Goal: Transaction & Acquisition: Purchase product/service

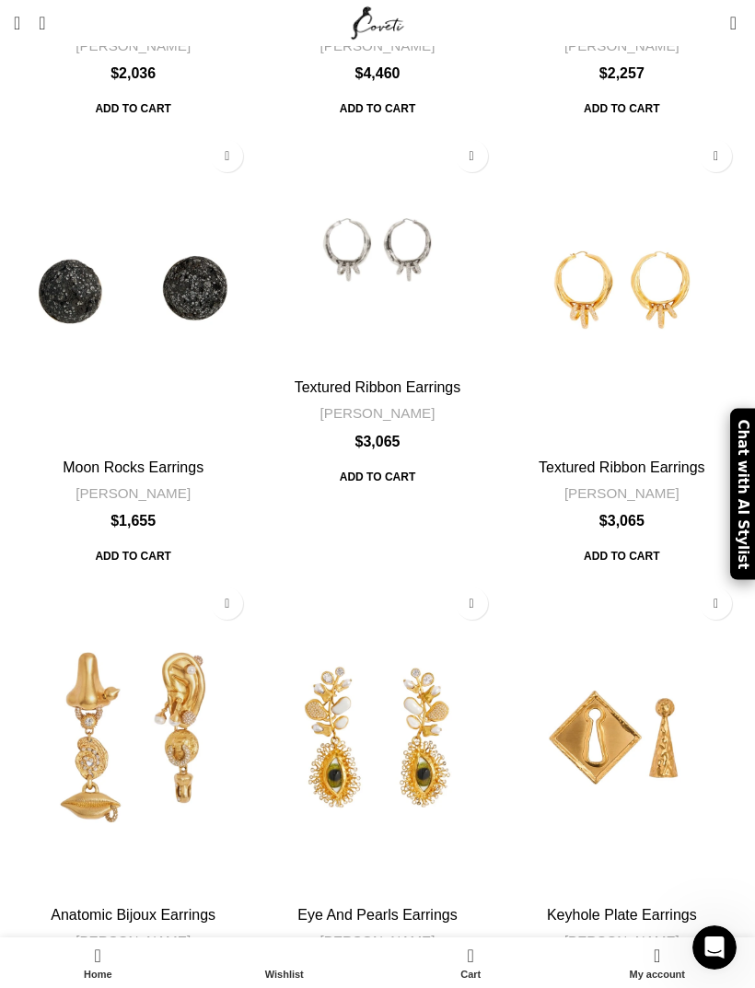
scroll to position [5756, 0]
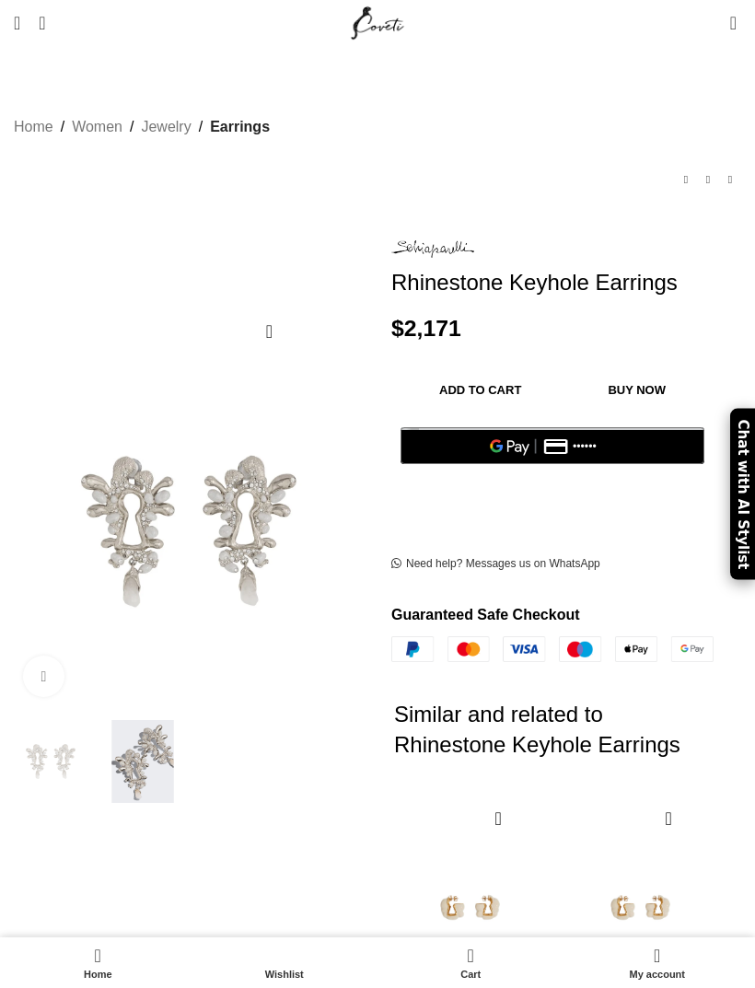
click at [146, 750] on img at bounding box center [142, 761] width 83 height 83
click at [245, 499] on img at bounding box center [354, 812] width 690 height 920
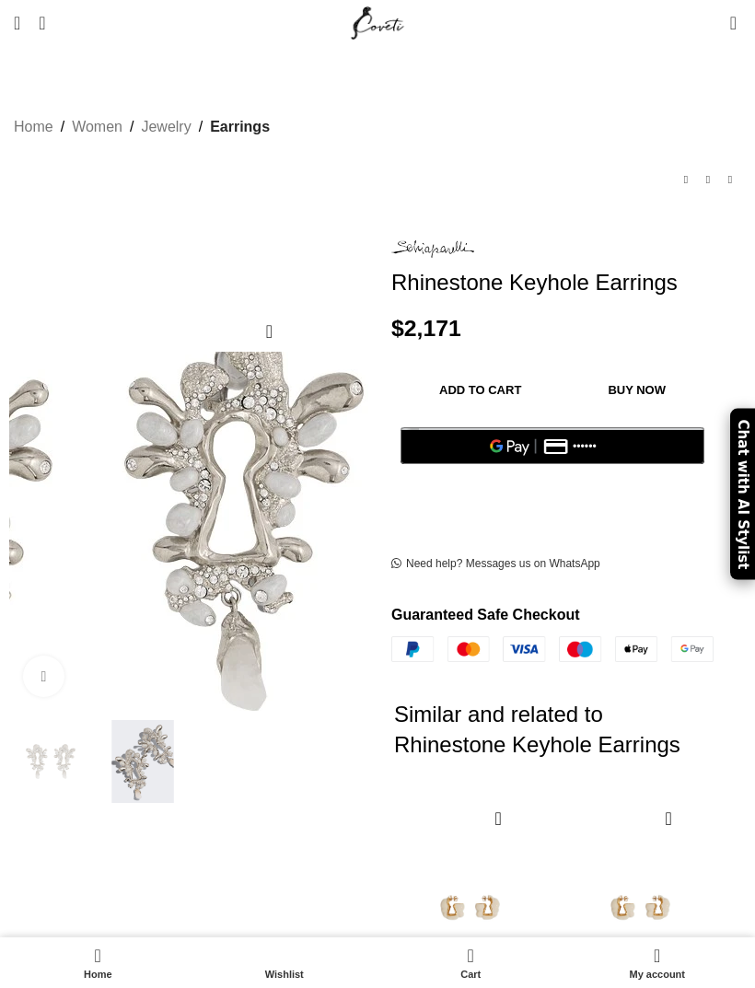
click at [297, 514] on img at bounding box center [88, 520] width 690 height 920
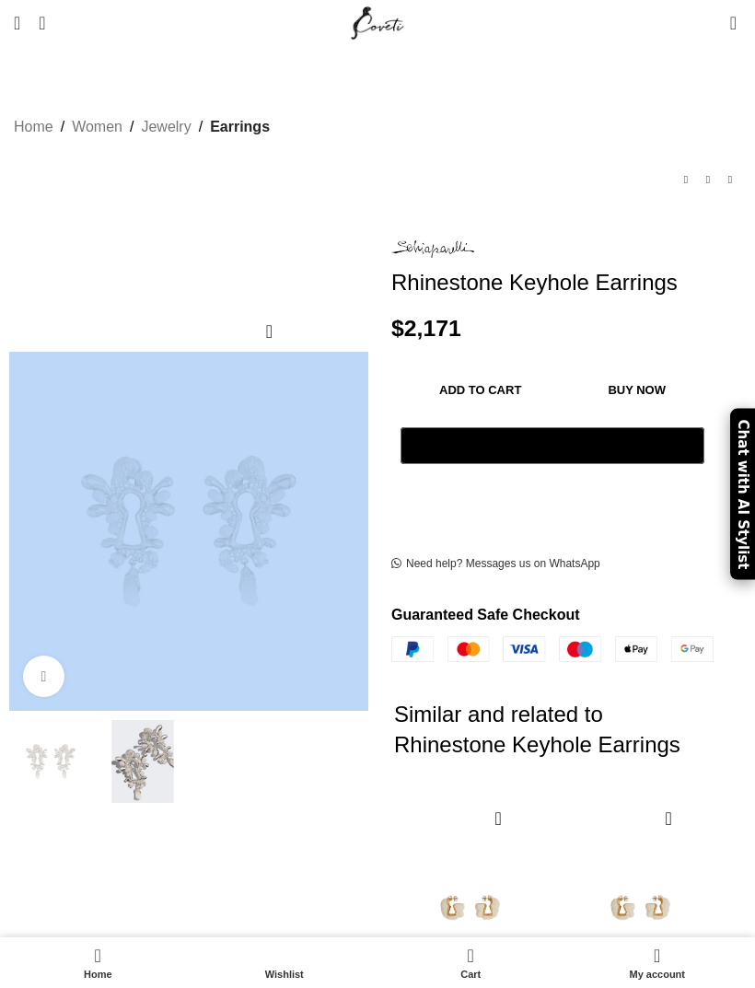
scroll to position [0, 202]
click at [236, 734] on div at bounding box center [189, 761] width 368 height 83
